Goal: Answer question/provide support

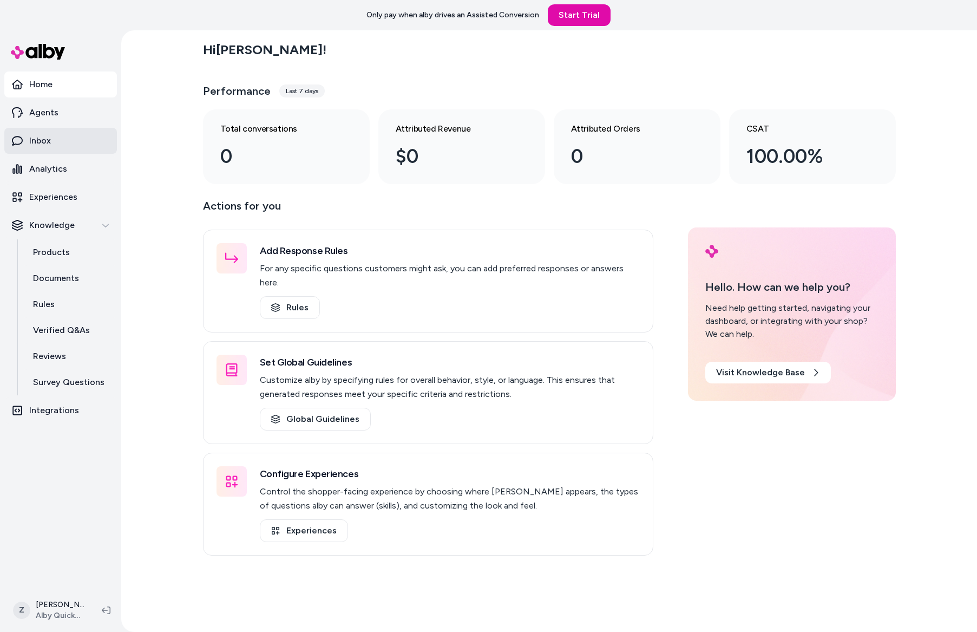
click at [56, 146] on link "Inbox" at bounding box center [60, 141] width 113 height 26
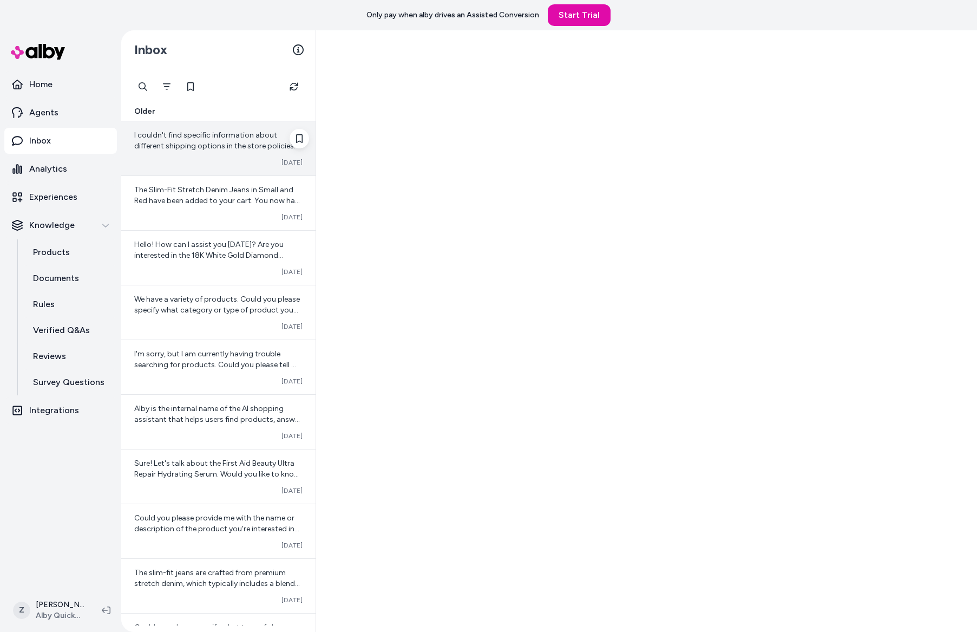
click at [182, 172] on div "I couldn't find specific information about different shipping options in the st…" at bounding box center [218, 148] width 194 height 54
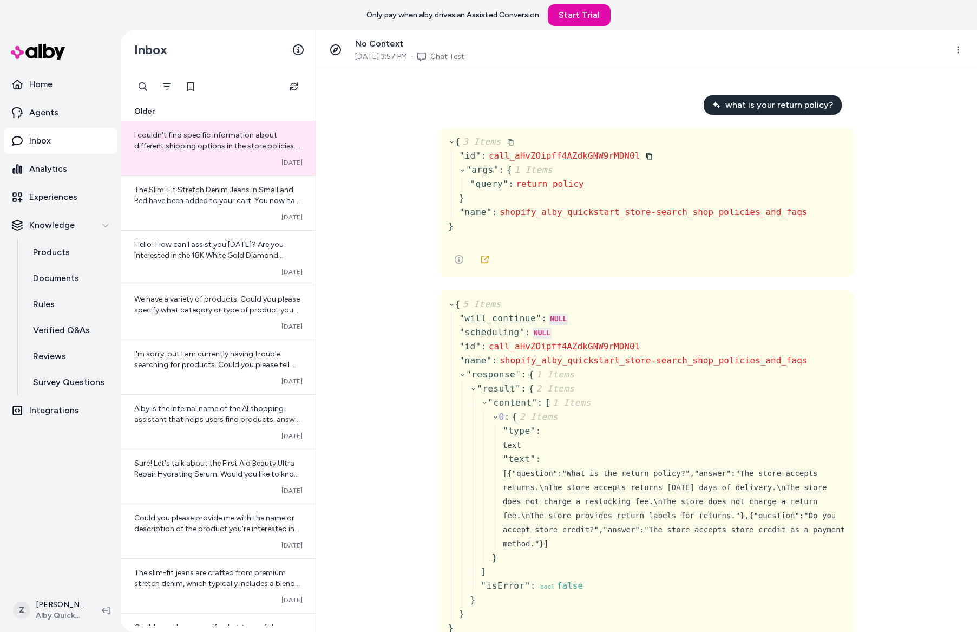
click at [729, 163] on div "" args " : { 1 Items " query " : return policy }" at bounding box center [633, 184] width 348 height 42
click at [486, 264] on link at bounding box center [485, 259] width 22 height 22
